Goal: Transaction & Acquisition: Subscribe to service/newsletter

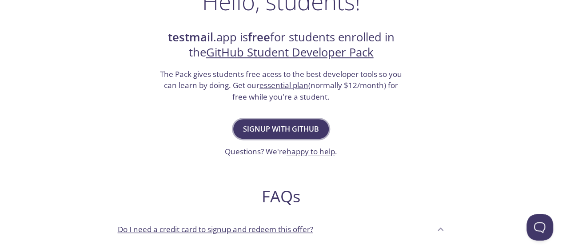
click at [287, 136] on button "Signup with GitHub" at bounding box center [281, 129] width 96 height 20
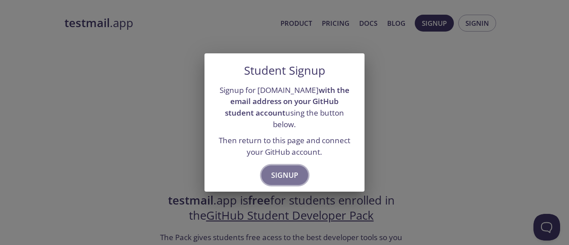
click at [283, 178] on button "Signup" at bounding box center [284, 175] width 47 height 20
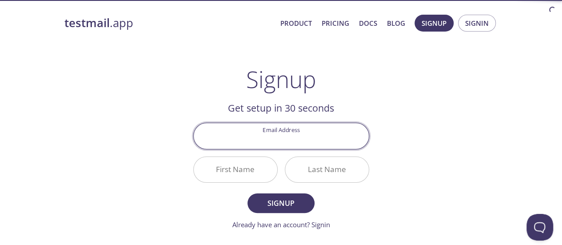
click at [281, 131] on input "Email Address" at bounding box center [281, 135] width 175 height 25
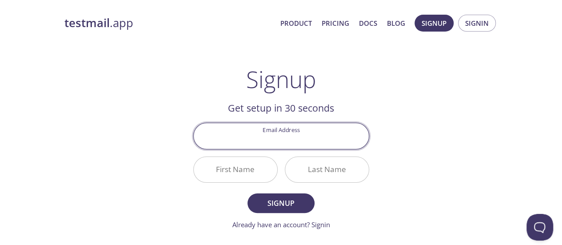
type input "[EMAIL_ADDRESS][DOMAIN_NAME]"
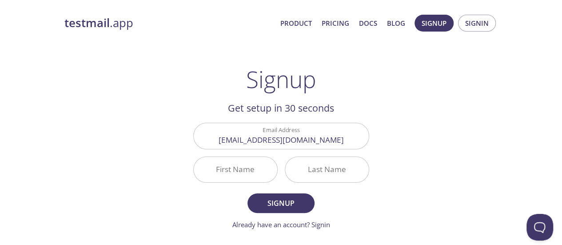
click at [310, 90] on h1 "Signup" at bounding box center [281, 79] width 70 height 27
click at [263, 166] on input "First Name" at bounding box center [236, 169] width 84 height 25
click at [303, 134] on input "[EMAIL_ADDRESS][DOMAIN_NAME]" at bounding box center [281, 135] width 175 height 25
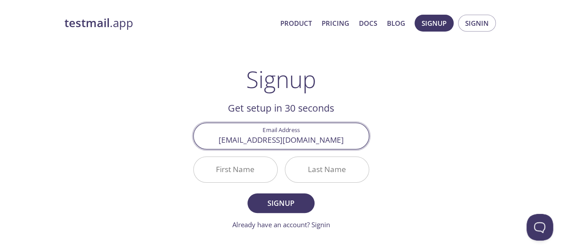
click at [303, 134] on input "[EMAIL_ADDRESS][DOMAIN_NAME]" at bounding box center [281, 135] width 175 height 25
type input "[EMAIL_ADDRESS][DOMAIN_NAME]"
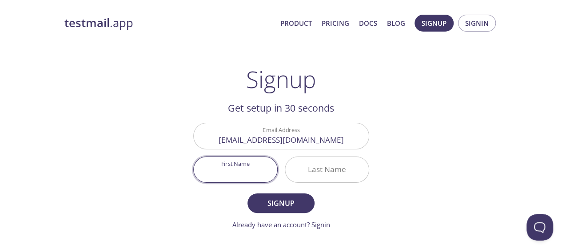
click at [243, 165] on input "First Name" at bounding box center [236, 169] width 84 height 25
type input "[PERSON_NAME]"
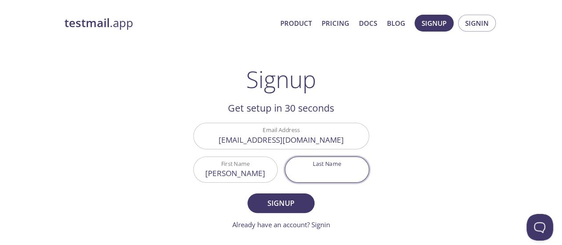
click at [316, 164] on input "Last Name" at bounding box center [327, 169] width 84 height 25
type input "TAOUBI"
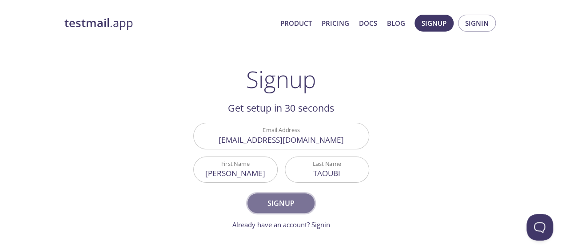
click at [293, 200] on span "Signup" at bounding box center [280, 203] width 47 height 12
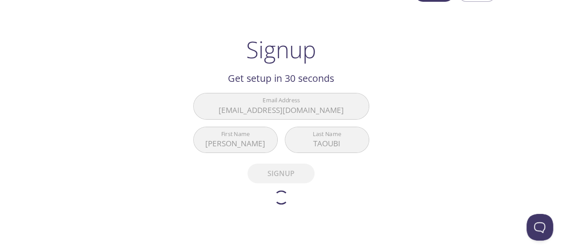
scroll to position [30, 0]
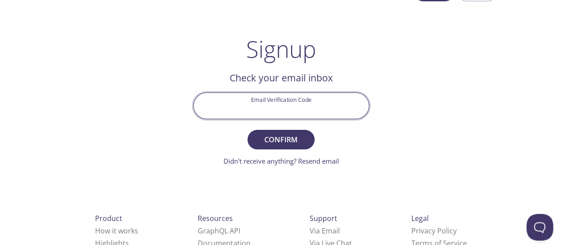
click at [316, 98] on input "Email Verification Code" at bounding box center [281, 105] width 175 height 25
paste input "RXC8CFP"
type input "RXC8CFP"
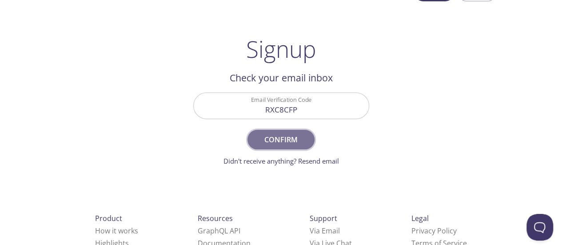
click at [291, 132] on button "Confirm" at bounding box center [280, 140] width 67 height 20
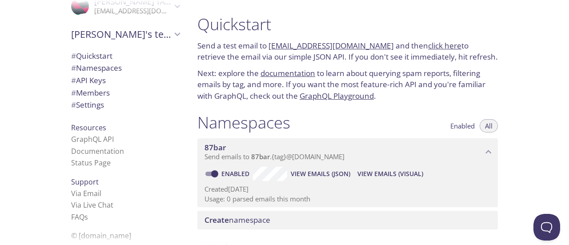
click at [430, 46] on link "click here" at bounding box center [444, 45] width 33 height 10
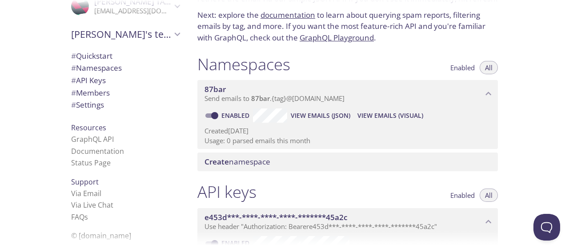
scroll to position [60, 0]
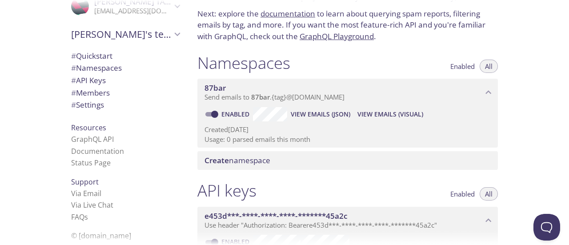
click at [512, 190] on div "Quickstart Send a test email to 87bar.test@inbox.testmail.app and then click he…" at bounding box center [379, 122] width 378 height 245
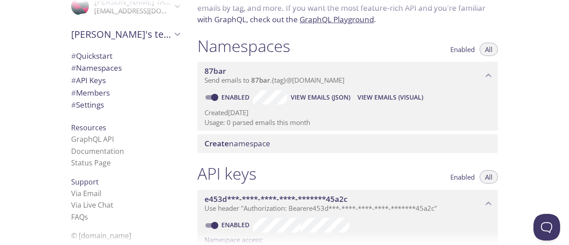
scroll to position [90, 0]
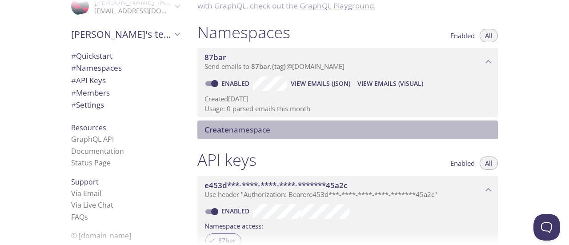
click at [264, 127] on span "Create namespace" at bounding box center [237, 129] width 66 height 10
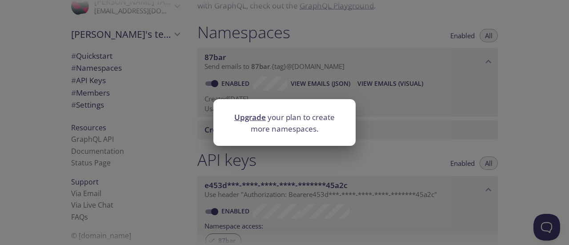
click at [343, 147] on div "Upgrade your plan to create more namespaces." at bounding box center [284, 122] width 569 height 245
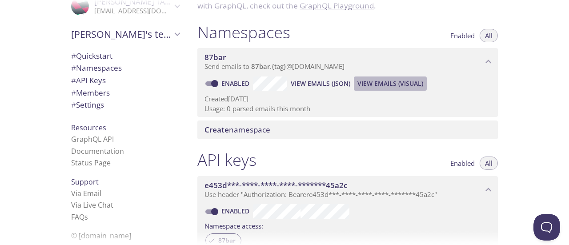
click at [366, 84] on span "View Emails (Visual)" at bounding box center [390, 83] width 66 height 11
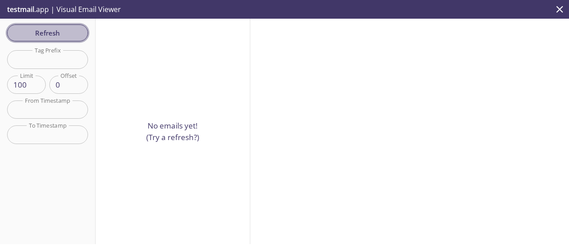
click at [63, 35] on span "Refresh" at bounding box center [47, 33] width 67 height 12
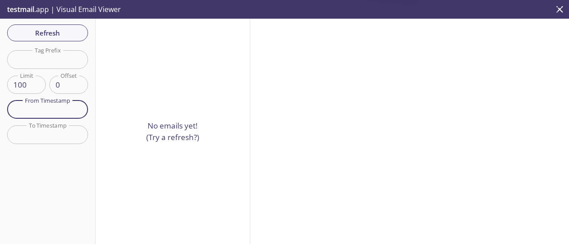
click at [72, 109] on input "text" at bounding box center [47, 109] width 81 height 18
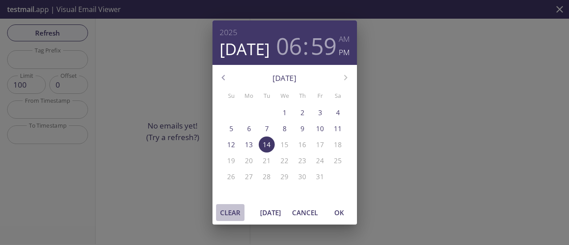
click at [235, 218] on button "Clear" at bounding box center [230, 212] width 28 height 17
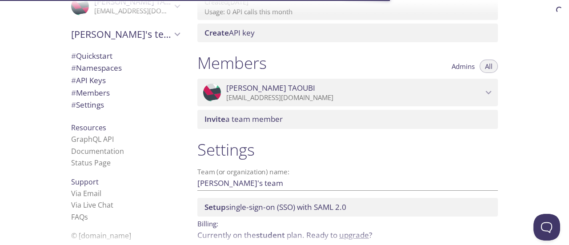
scroll to position [355, 0]
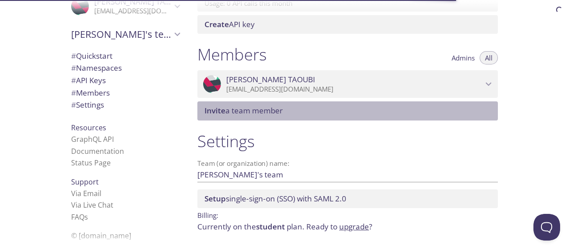
click at [264, 112] on span "Invite a team member" at bounding box center [243, 110] width 78 height 10
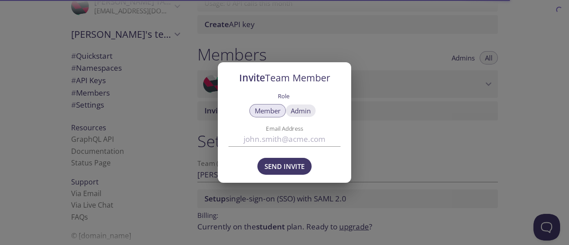
click at [298, 111] on span "Admin" at bounding box center [301, 111] width 20 height 0
click at [272, 111] on span "Member" at bounding box center [268, 111] width 26 height 0
click at [366, 148] on div "Invite Team Member Role Member Admin Email Address Send Invite" at bounding box center [284, 122] width 569 height 245
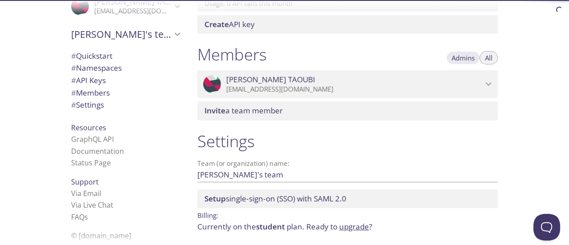
click at [460, 64] on button "Admins" at bounding box center [463, 57] width 34 height 13
click at [488, 58] on span "All" at bounding box center [489, 58] width 8 height 0
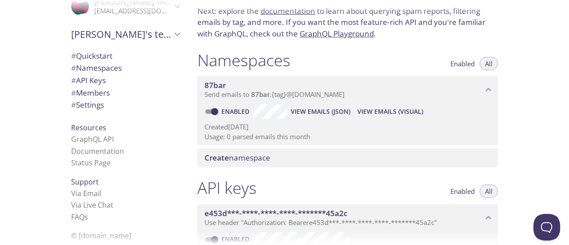
scroll to position [48, 0]
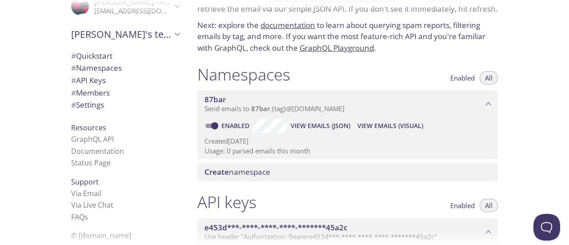
click at [107, 71] on span "# Namespaces" at bounding box center [96, 68] width 51 height 10
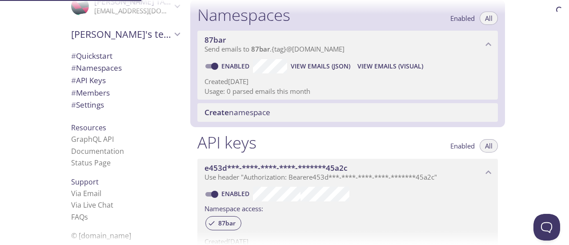
scroll to position [112, 0]
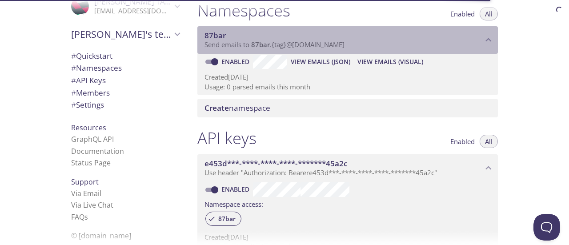
click at [303, 46] on span "Send emails to 87bar . {tag} @inbox.testmail.app" at bounding box center [274, 44] width 140 height 9
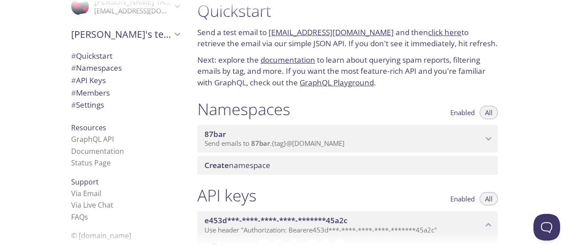
scroll to position [12, 0]
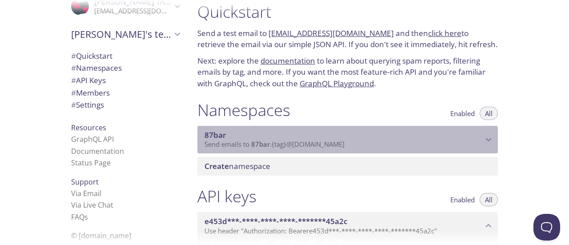
click at [327, 135] on span "87bar" at bounding box center [343, 135] width 278 height 10
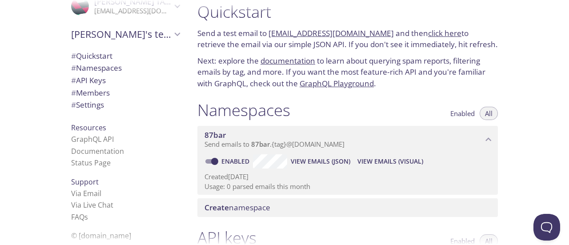
drag, startPoint x: 267, startPoint y: 30, endPoint x: 378, endPoint y: 29, distance: 110.2
click at [378, 29] on p "Send a test email to 87bar.test@inbox.testmail.app and then click here to retri…" at bounding box center [347, 39] width 300 height 23
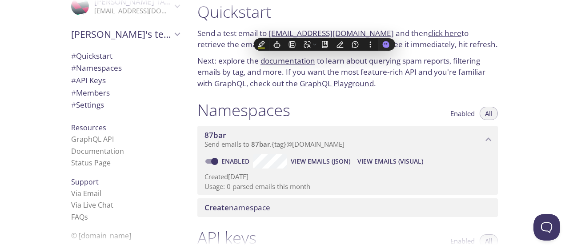
copy p "87bar.test@inbox.testmail.app"
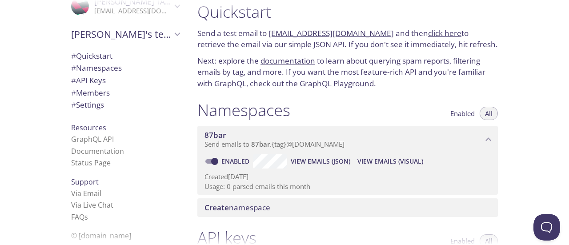
click at [443, 64] on p "Next: explore the documentation to learn about querying spam reports, filtering…" at bounding box center [347, 72] width 300 height 34
click at [428, 32] on link "click here" at bounding box center [444, 33] width 33 height 10
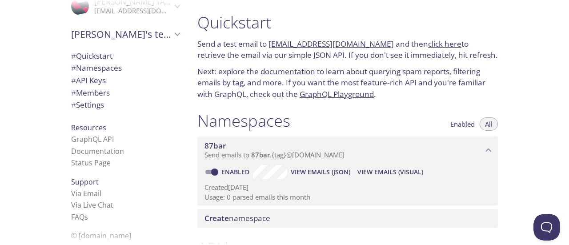
scroll to position [0, 0]
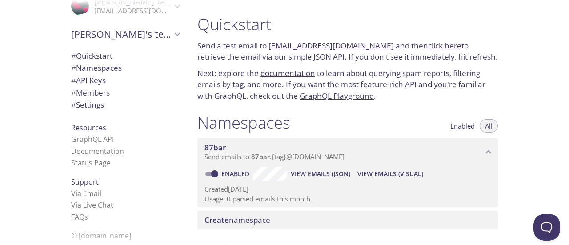
click at [428, 48] on link "click here" at bounding box center [444, 45] width 33 height 10
click at [374, 176] on span "View Emails (Visual)" at bounding box center [390, 173] width 66 height 11
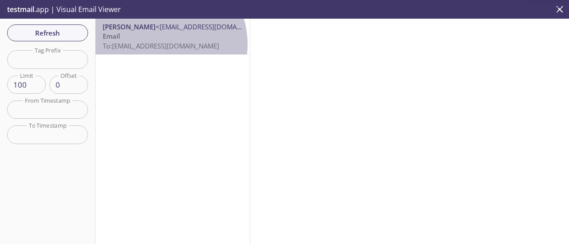
click at [161, 44] on span "To: 87bar.test@inbox.testmail.app" at bounding box center [161, 45] width 116 height 9
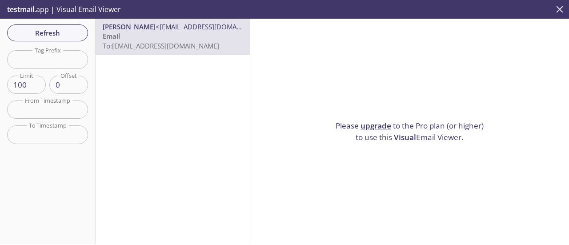
click at [561, 8] on button "close" at bounding box center [559, 9] width 19 height 19
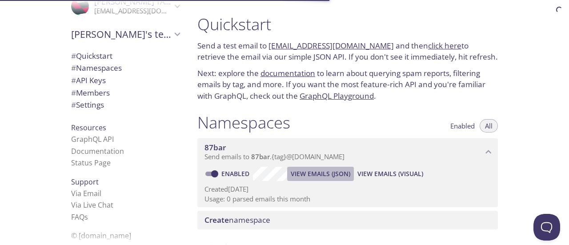
click at [319, 176] on span "View Emails (JSON)" at bounding box center [321, 173] width 60 height 11
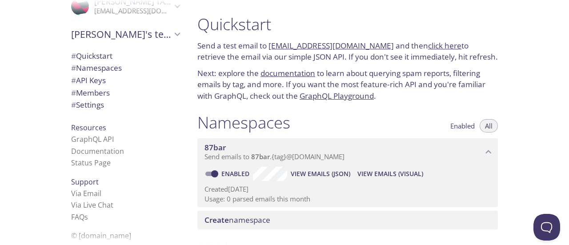
click at [524, 199] on div "Quickstart Send a test email to 87bar.test@inbox.testmail.app and then click he…" at bounding box center [379, 122] width 378 height 245
click at [502, 179] on div "Namespaces Enabled All 87bar Send emails to 87bar . {tag} @inbox.testmail.app E…" at bounding box center [347, 171] width 315 height 128
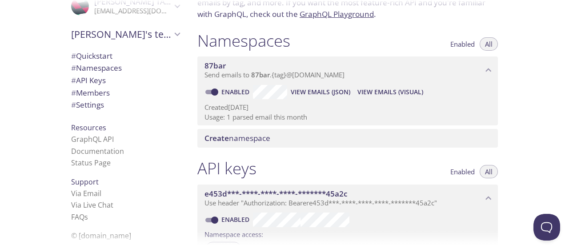
scroll to position [82, 0]
click at [278, 142] on span "Create namespace" at bounding box center [349, 138] width 290 height 10
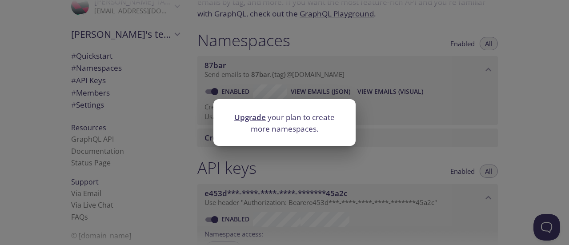
click at [309, 165] on div "Upgrade your plan to create more namespaces." at bounding box center [284, 122] width 569 height 245
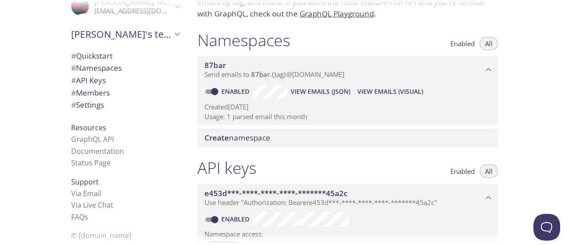
scroll to position [0, 0]
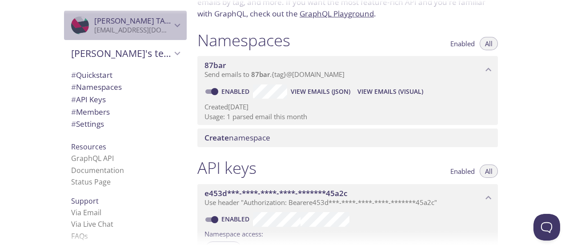
click at [127, 18] on span "Yasser TAOUBI" at bounding box center [138, 21] width 89 height 10
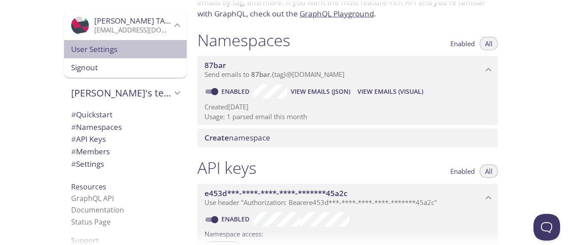
click at [122, 46] on span "User Settings" at bounding box center [125, 50] width 108 height 12
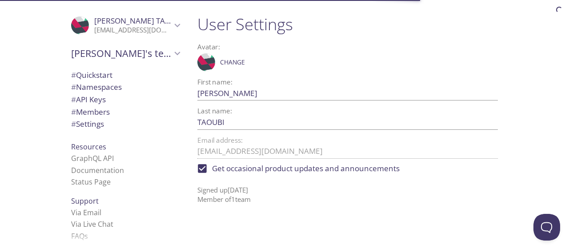
click at [247, 168] on span "Get occasional product updates and announcements" at bounding box center [305, 169] width 187 height 12
click at [212, 168] on input "Get occasional product updates and announcements" at bounding box center [202, 169] width 20 height 20
checkbox input "false"
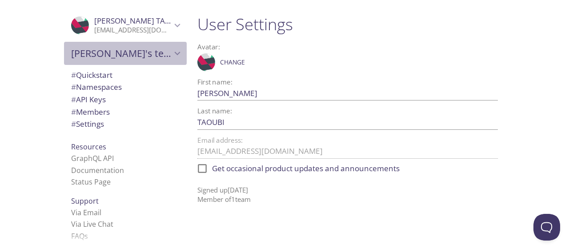
click at [136, 60] on div "Yasser's team" at bounding box center [125, 53] width 123 height 23
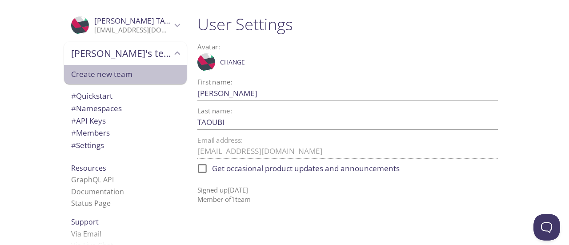
click at [136, 69] on span "Create new team" at bounding box center [125, 74] width 108 height 12
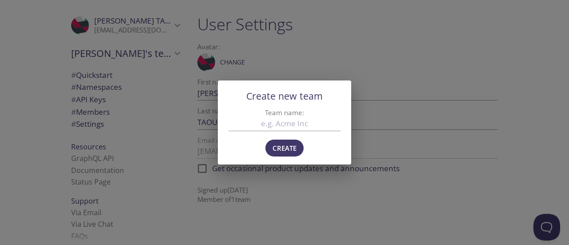
click at [279, 172] on div "Create new team Team name: Create" at bounding box center [284, 122] width 569 height 245
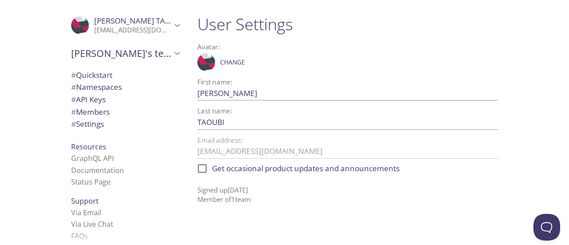
click at [132, 77] on span "# Quickstart" at bounding box center [125, 75] width 108 height 12
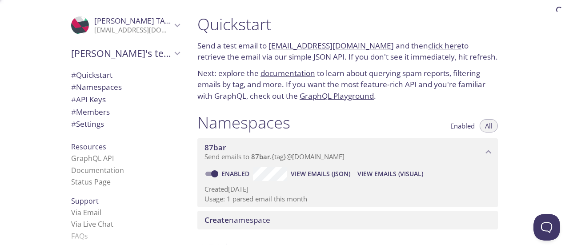
click at [132, 77] on span "# Quickstart" at bounding box center [125, 75] width 108 height 12
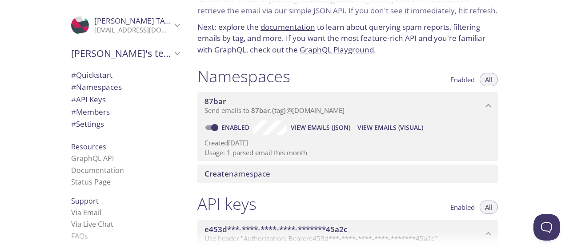
scroll to position [64, 0]
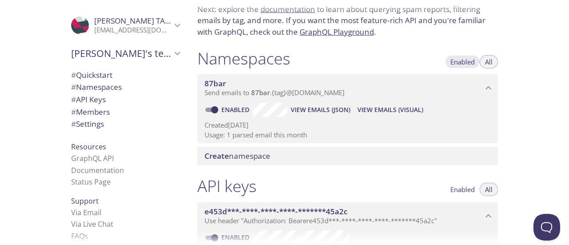
click at [458, 62] on span "Enabled" at bounding box center [462, 62] width 24 height 0
click at [491, 62] on span "All" at bounding box center [489, 62] width 8 height 0
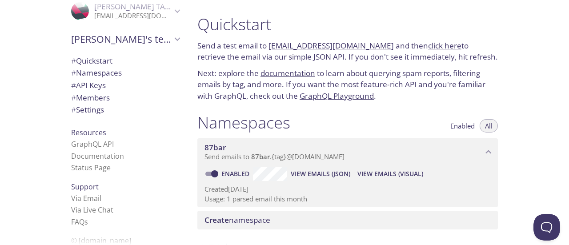
scroll to position [0, 0]
